Goal: Transaction & Acquisition: Subscribe to service/newsletter

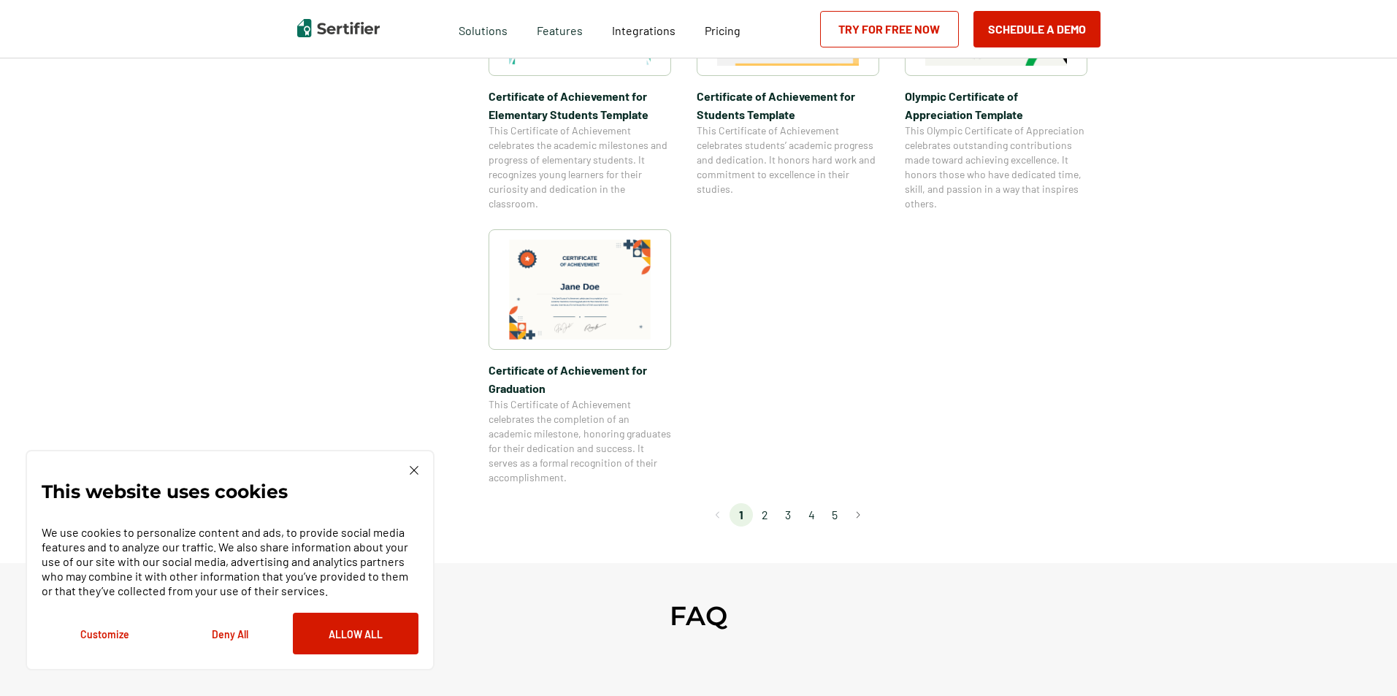
scroll to position [1169, 0]
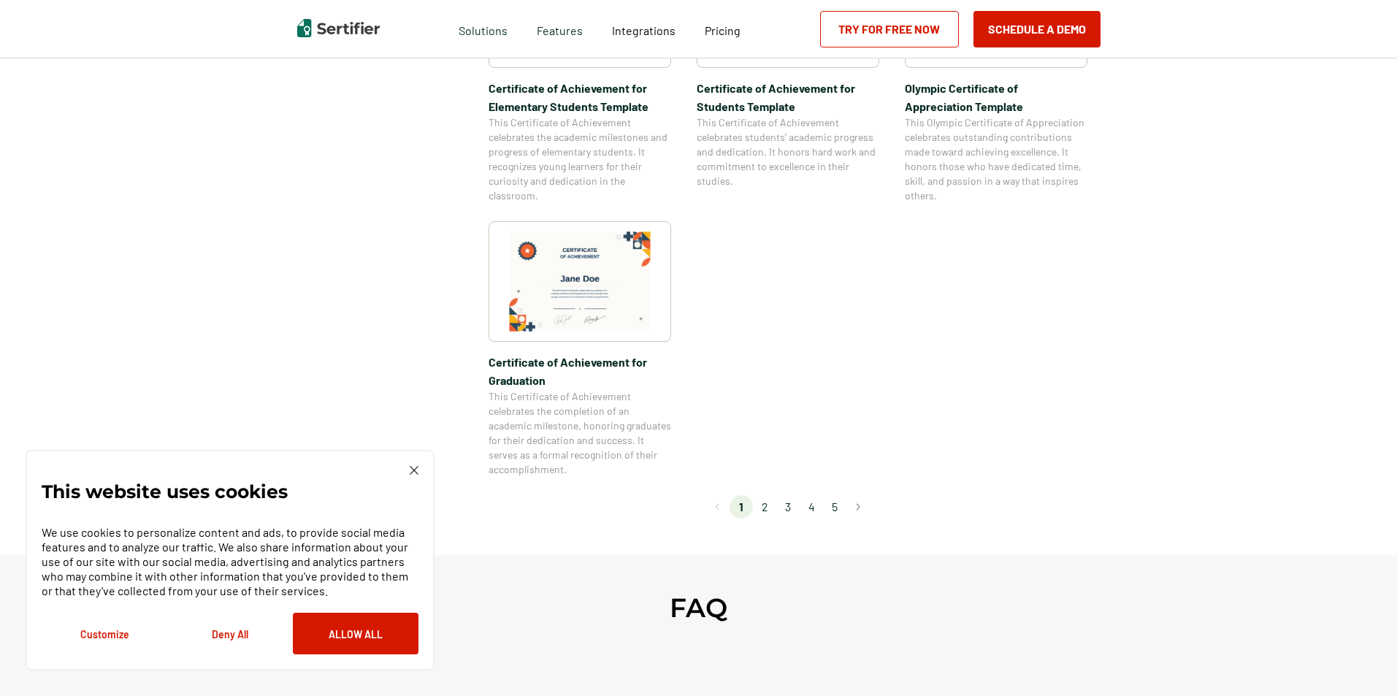
click at [768, 511] on li "2" at bounding box center [764, 506] width 23 height 23
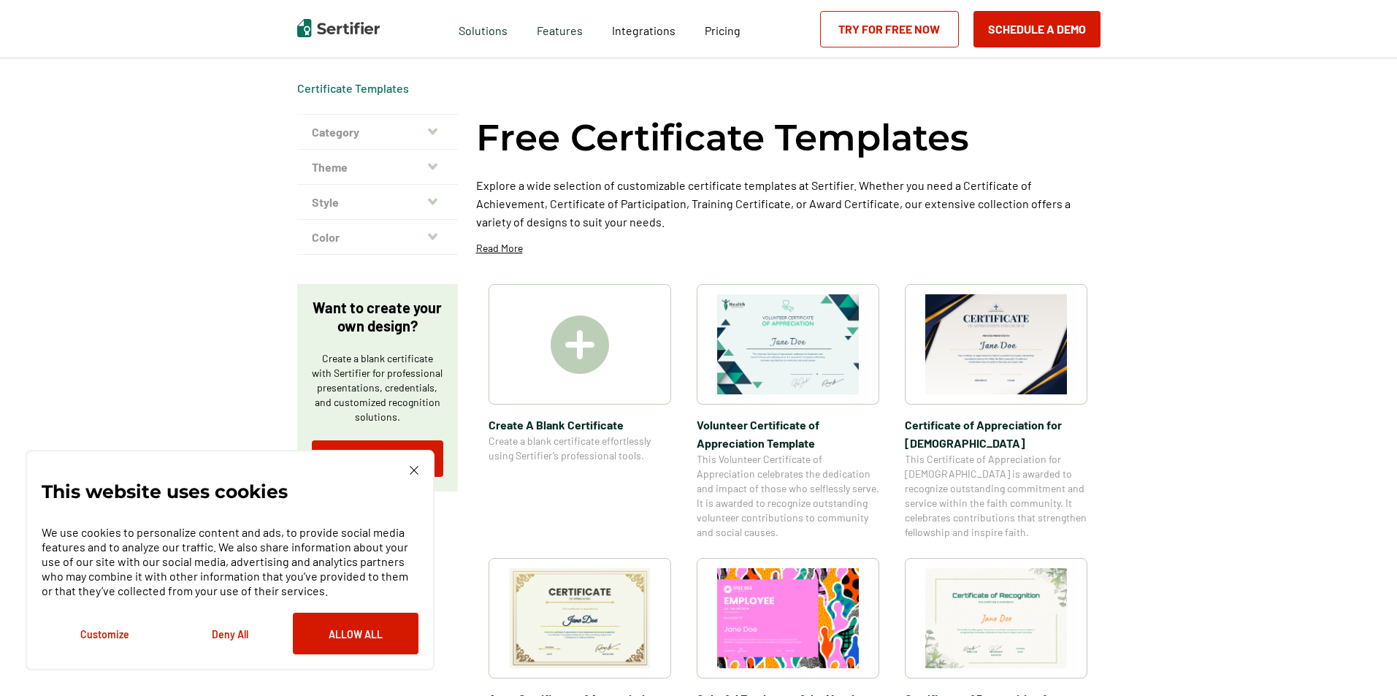
scroll to position [146, 0]
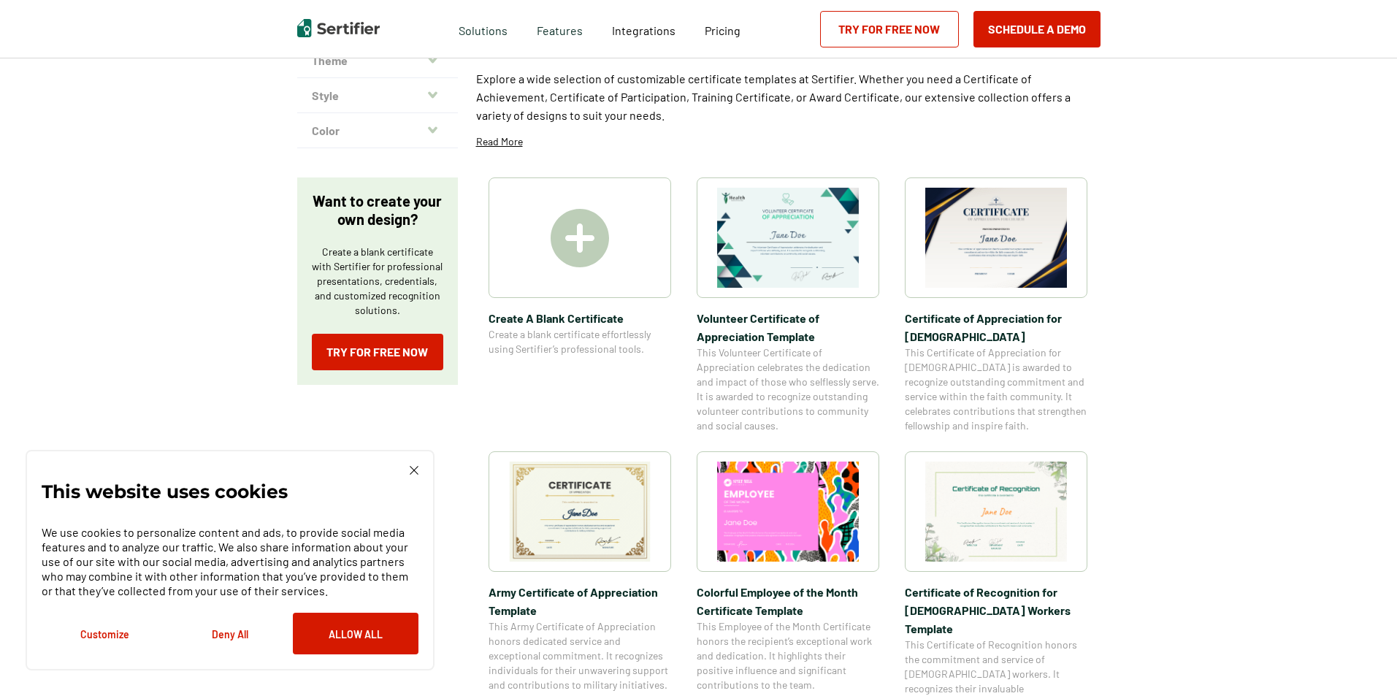
click at [953, 258] on img at bounding box center [996, 238] width 142 height 100
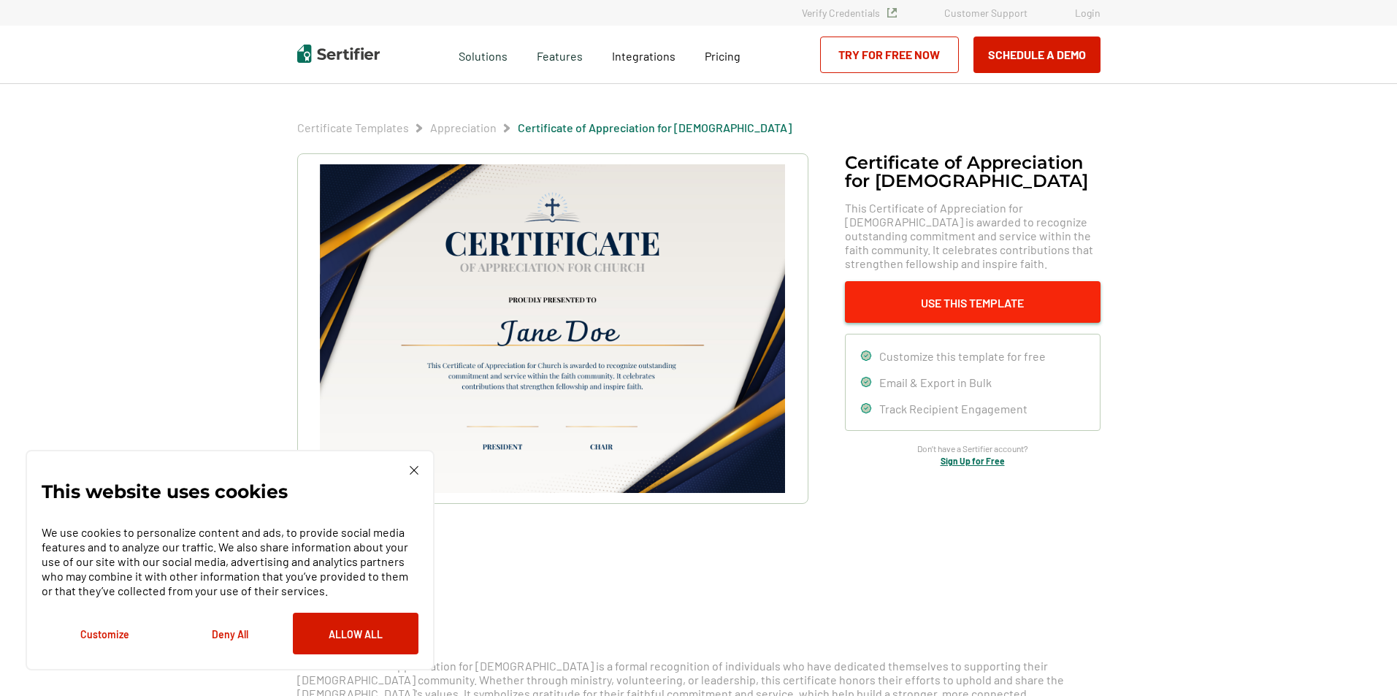
click at [917, 302] on button "Use This Template" at bounding box center [973, 302] width 256 height 42
click at [343, 627] on button "Allow All" at bounding box center [356, 634] width 126 height 42
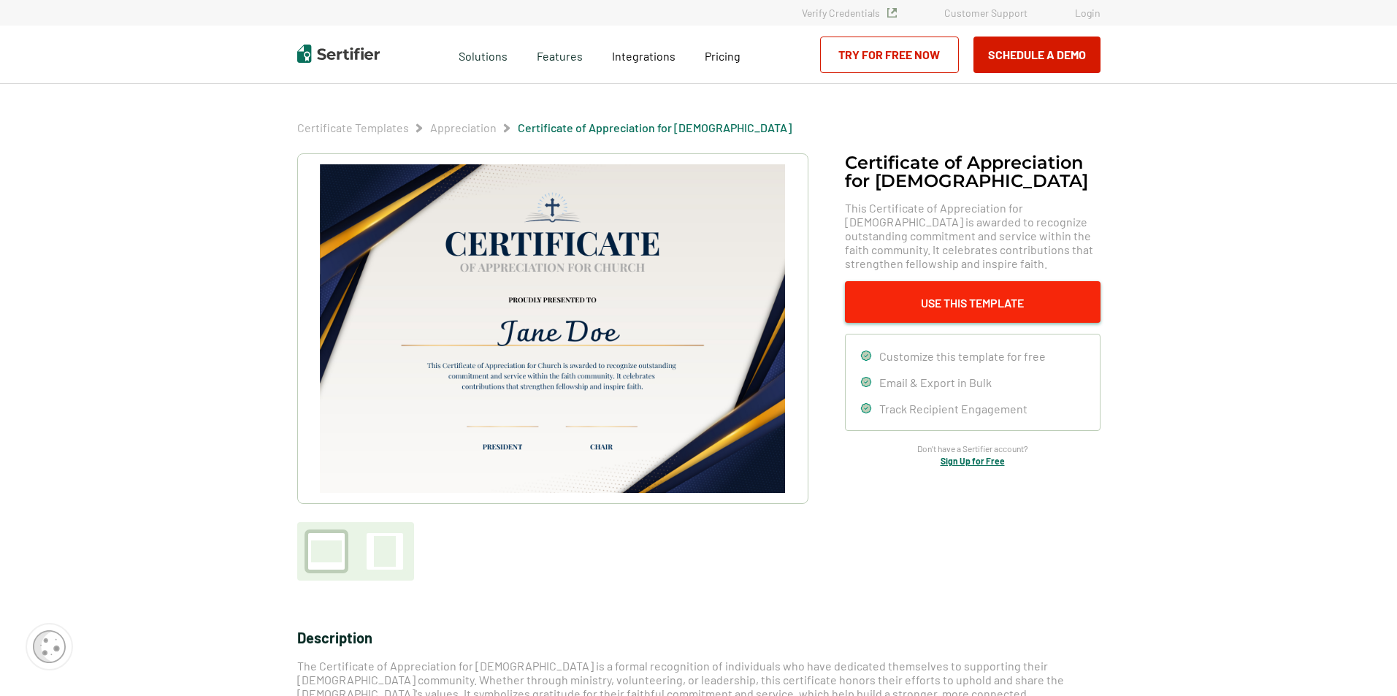
click at [903, 305] on button "Use This Template" at bounding box center [973, 302] width 256 height 42
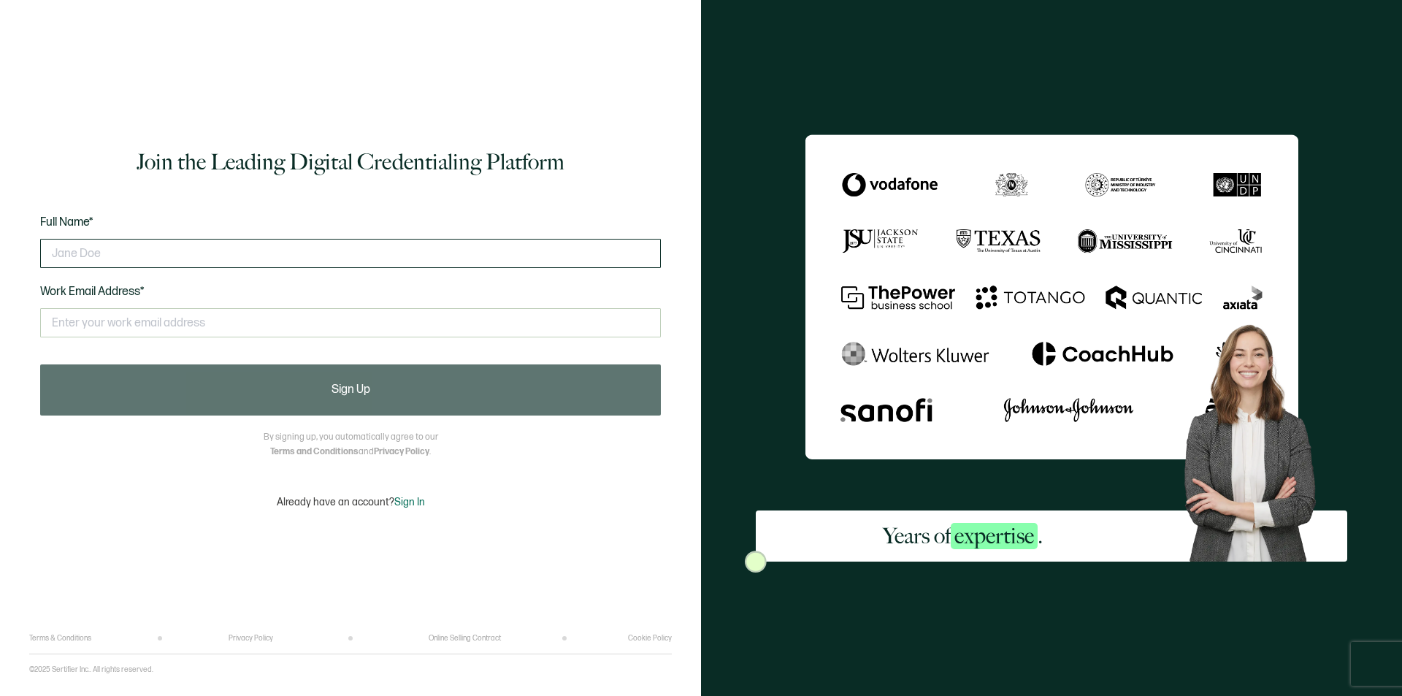
click at [194, 251] on input "text" at bounding box center [350, 253] width 621 height 29
type input "Deandra Meighan"
type input "meighad@amtrak.com"
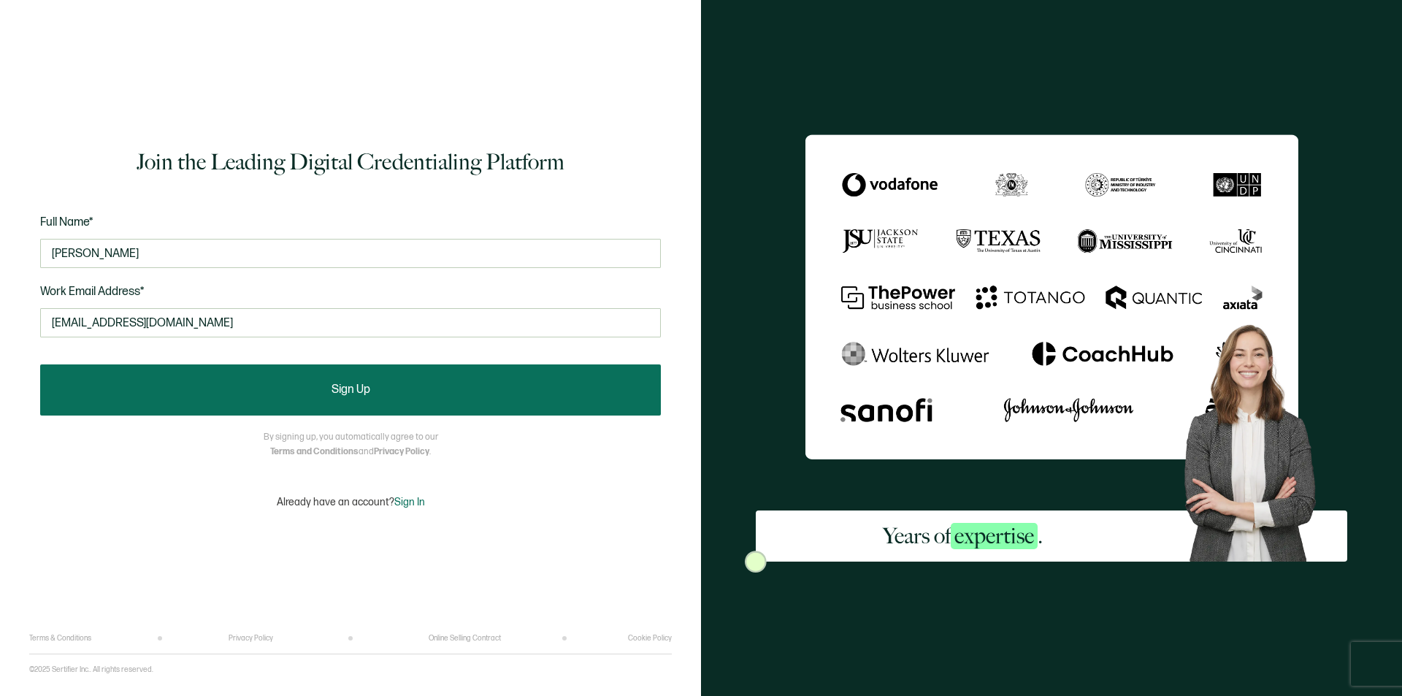
click at [210, 386] on button "Sign Up" at bounding box center [350, 389] width 621 height 51
click at [365, 390] on span "Sign Up" at bounding box center [351, 390] width 39 height 12
